Goal: Task Accomplishment & Management: Manage account settings

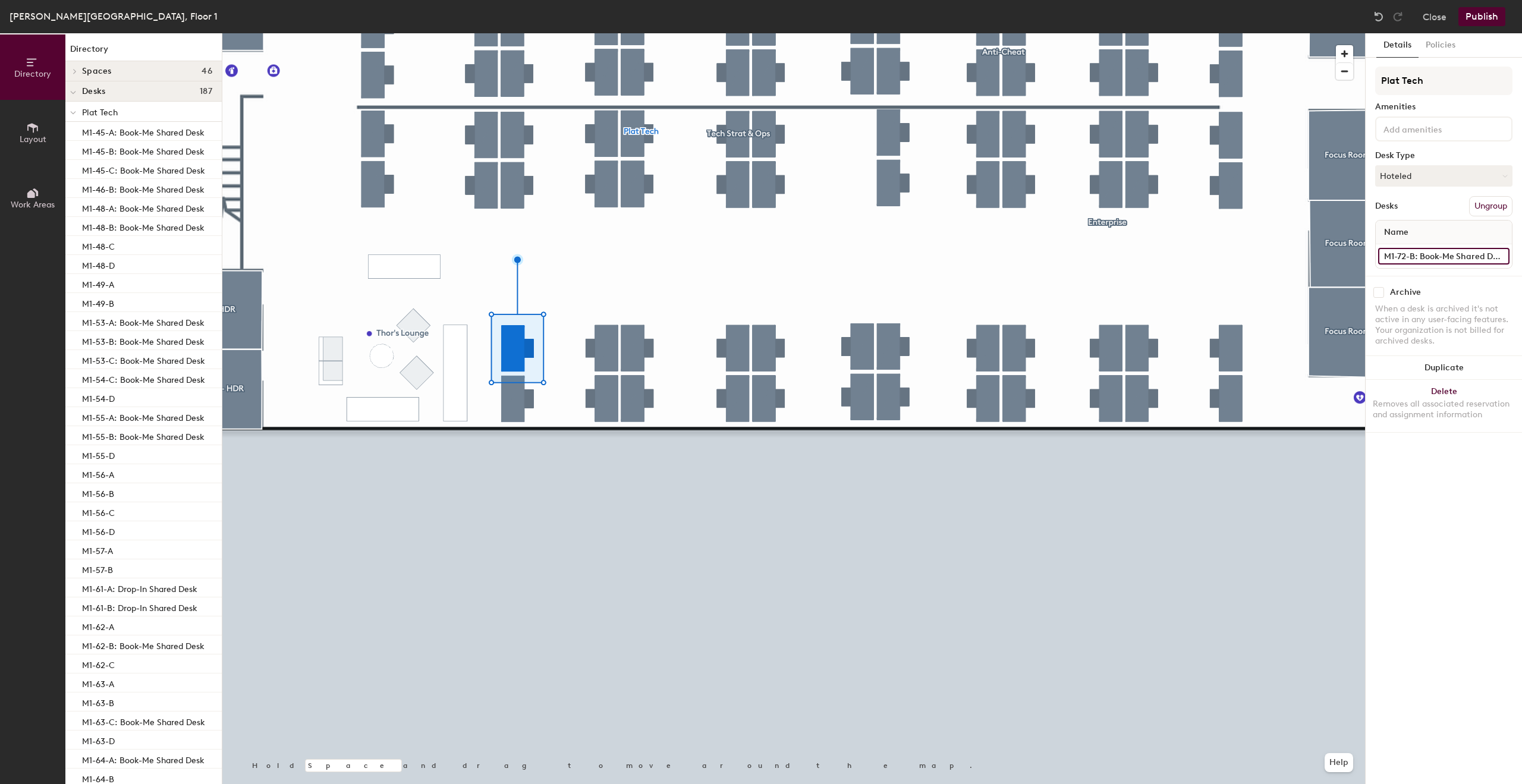
click at [1475, 253] on input "M1-72-B: Book-Me Shared Desk" at bounding box center [1444, 256] width 131 height 16
click at [1414, 254] on input "M1-72-B: Book-Me Shared Desk" at bounding box center [1444, 256] width 131 height 16
drag, startPoint x: 1414, startPoint y: 254, endPoint x: 1521, endPoint y: 246, distance: 107.3
click at [1521, 246] on div "Details Policies Plat Tech Amenities Desk Type Hoteled Desks Ungroup Name M1-72…" at bounding box center [1444, 409] width 156 height 750
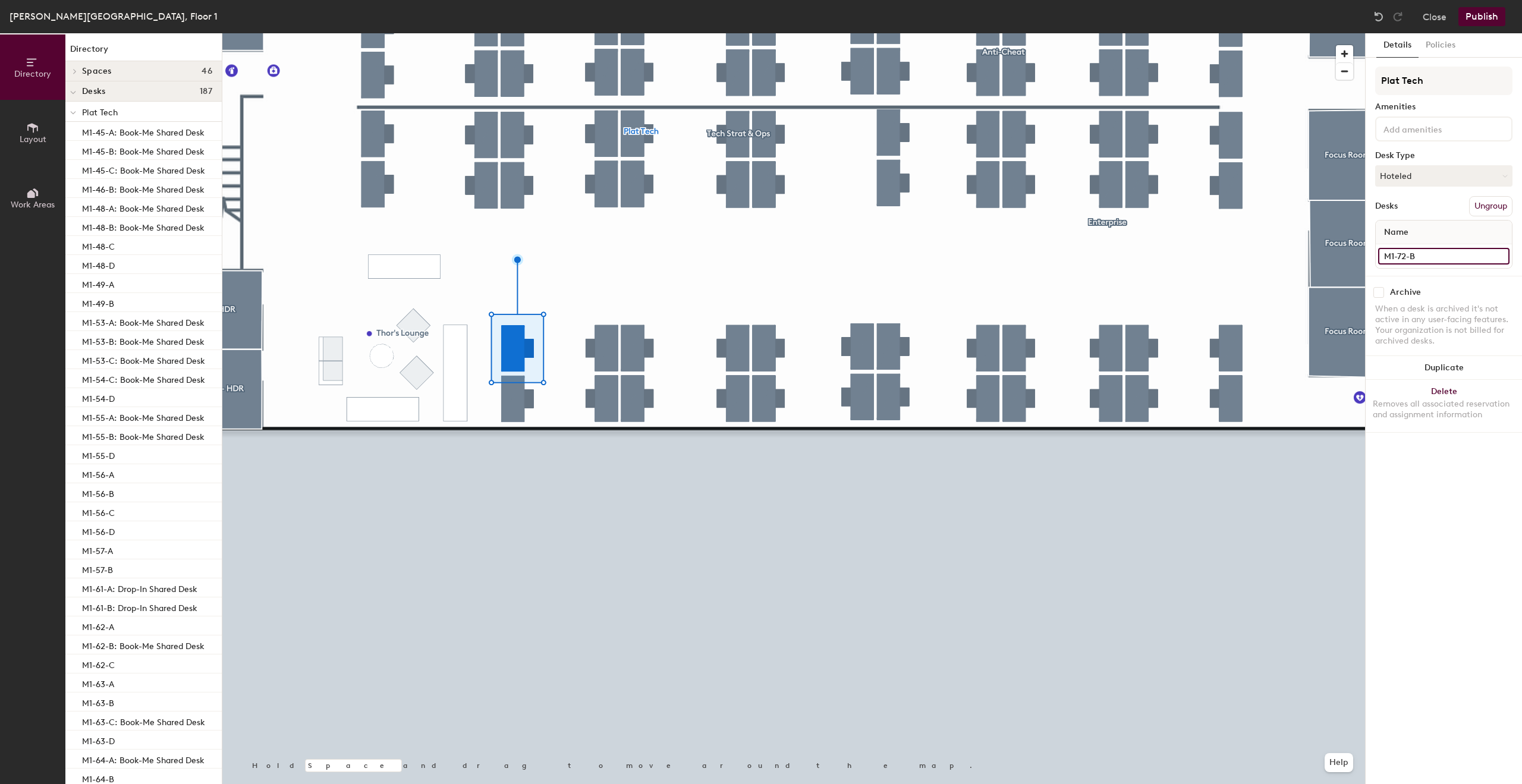
scroll to position [0, 0]
type input "M1-72-B"
click at [1436, 175] on button "Hoteled" at bounding box center [1444, 175] width 137 height 22
click at [1399, 212] on div "Assigned" at bounding box center [1435, 212] width 119 height 18
click at [1482, 19] on button "Publish" at bounding box center [1481, 16] width 47 height 19
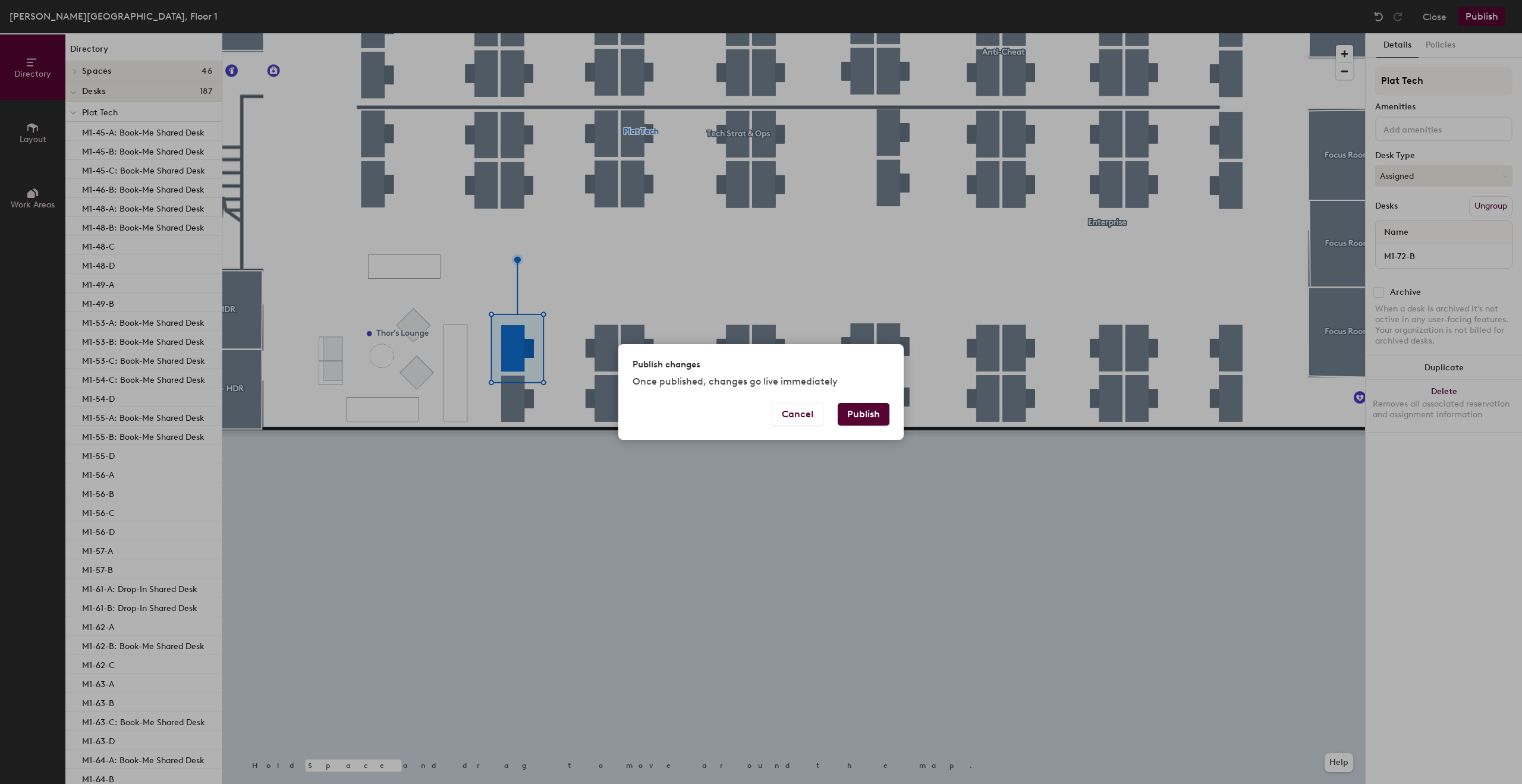
click at [856, 412] on button "Publish" at bounding box center [863, 414] width 52 height 22
